Goal: Register for event/course

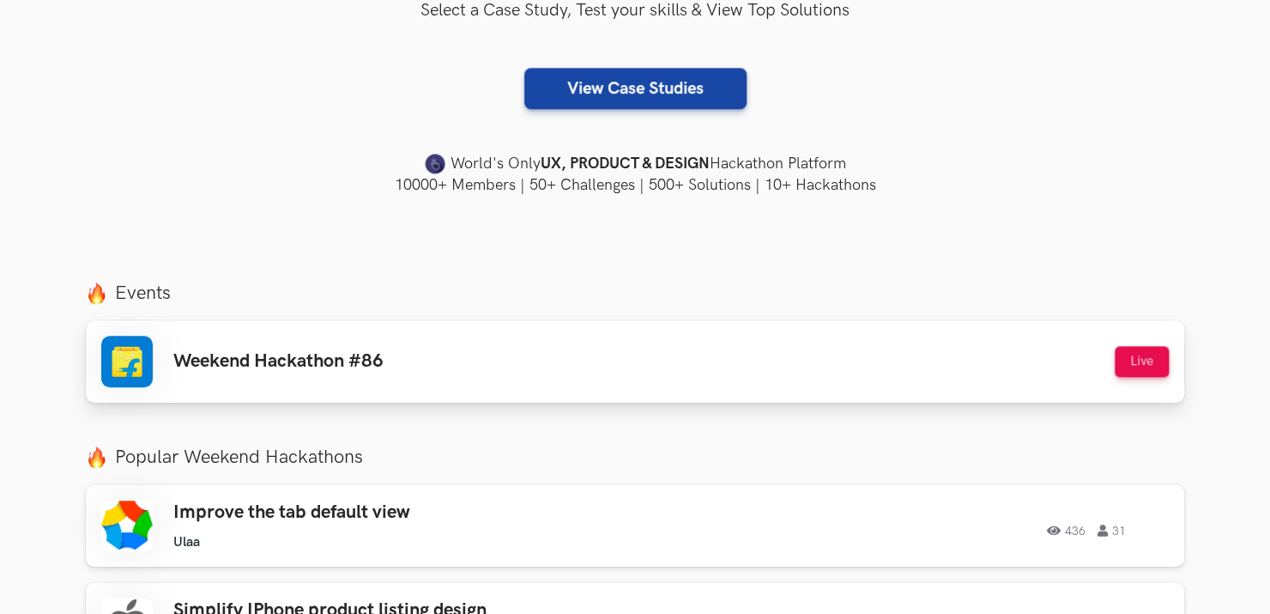
scroll to position [400, 0]
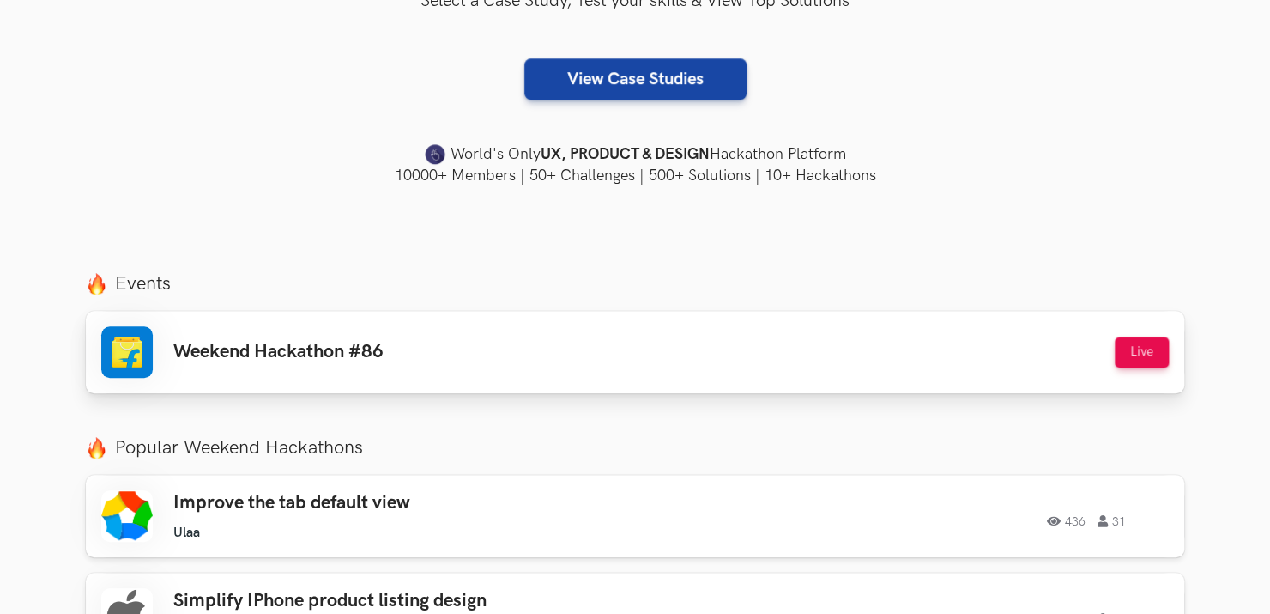
click at [397, 353] on div "Weekend Hackathon #86 Live" at bounding box center [635, 351] width 1068 height 51
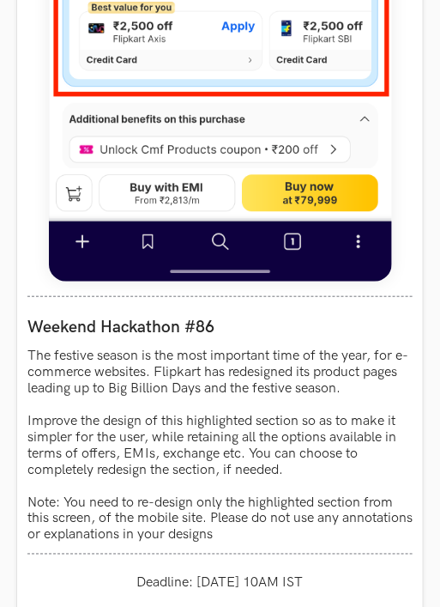
scroll to position [1202, 0]
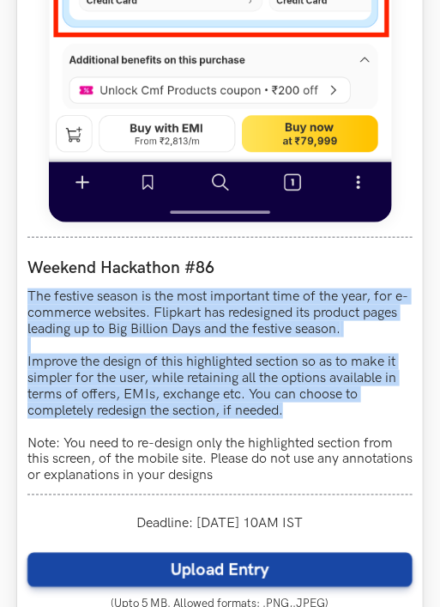
drag, startPoint x: 26, startPoint y: 288, endPoint x: 292, endPoint y: 411, distance: 293.4
click at [292, 411] on div "Flipkart LIVE Weekend Hackathon #86 The festive season is the most important ti…" at bounding box center [220, 51] width 406 height 1348
copy p "The festive season is the most important time of the year, for e-commerce websi…"
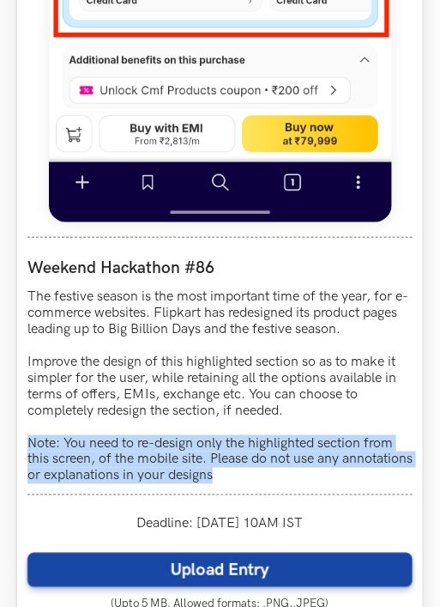
drag, startPoint x: 29, startPoint y: 441, endPoint x: 295, endPoint y: 480, distance: 268.9
click at [295, 480] on p "The festive season is the most important time of the year, for e-commerce websi…" at bounding box center [219, 386] width 385 height 196
copy p "Note: You need to re-design only the highlighted section from this screen, of t…"
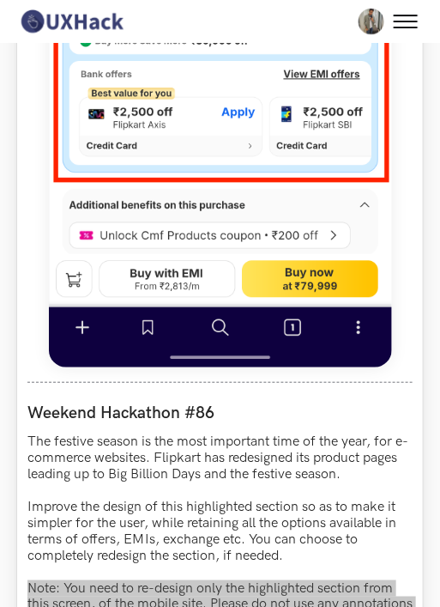
scroll to position [1030, 0]
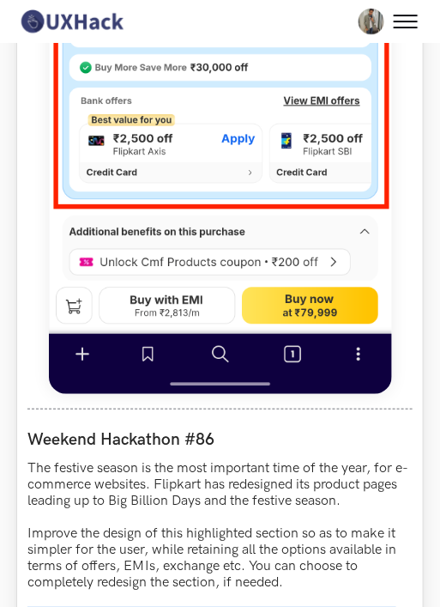
click at [271, 245] on img at bounding box center [220, 12] width 343 height 763
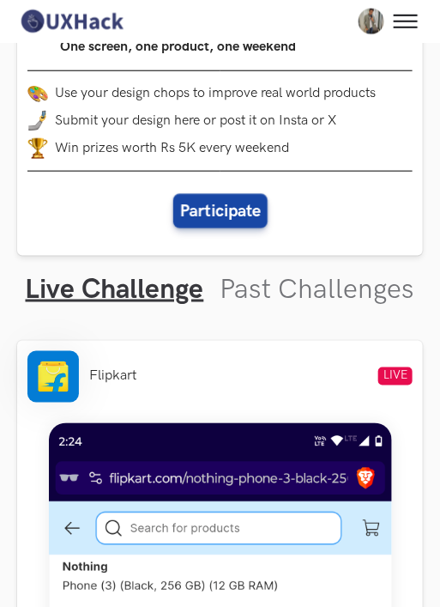
scroll to position [114, 0]
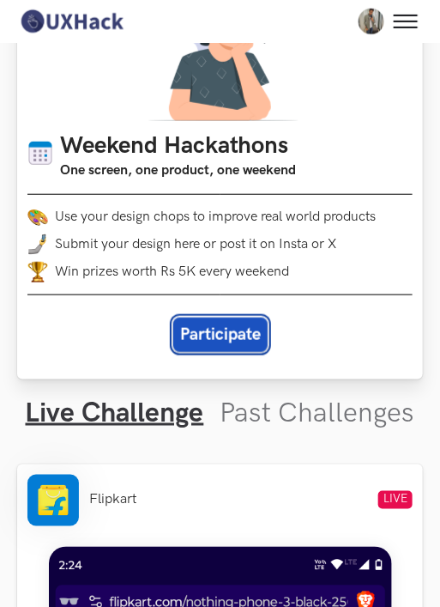
click at [187, 330] on button "Participate" at bounding box center [220, 335] width 94 height 34
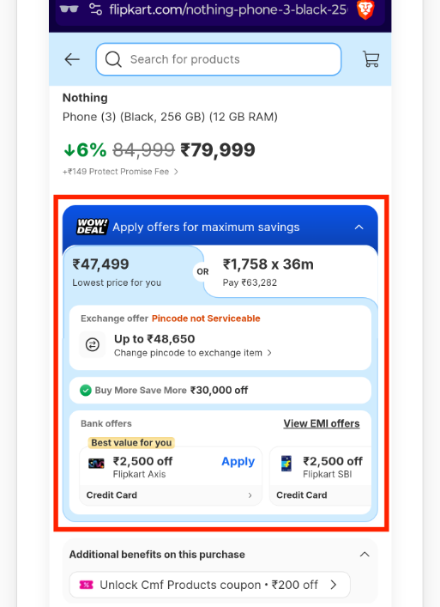
scroll to position [801, 0]
